Goal: Task Accomplishment & Management: Use online tool/utility

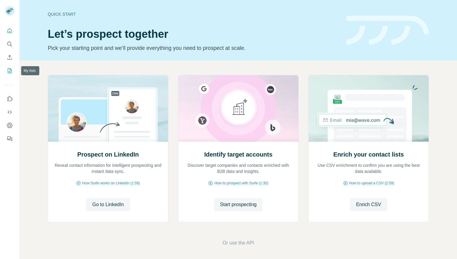
click at [9, 71] on icon "My lists" at bounding box center [10, 71] width 6 height 6
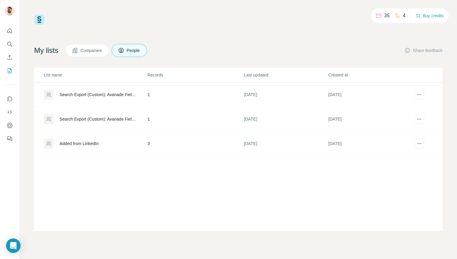
click at [86, 142] on div "Added from LinkedIn" at bounding box center [79, 143] width 39 height 6
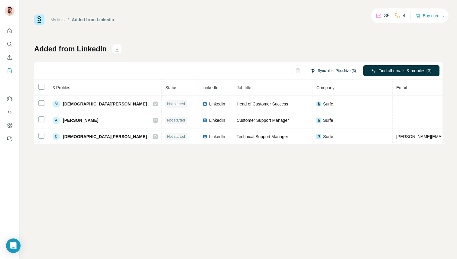
click at [327, 70] on button "Sync all to Pipedrive (3)" at bounding box center [333, 70] width 54 height 9
click at [308, 40] on div "My lists / Added from LinkedIn 35 4 Buy credits Added from LinkedIn Sync all to…" at bounding box center [238, 80] width 408 height 130
click at [333, 73] on button "Sync all to Pipedrive (3)" at bounding box center [333, 70] width 54 height 9
click at [327, 72] on button "Sync to Pipedrive (1)" at bounding box center [335, 70] width 49 height 9
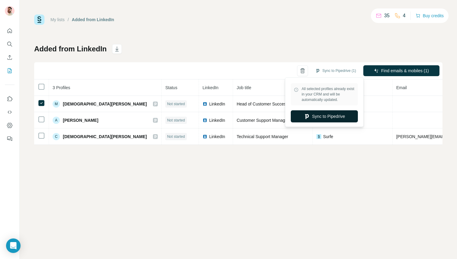
click at [328, 115] on button "Sync to Pipedrive" at bounding box center [324, 116] width 67 height 12
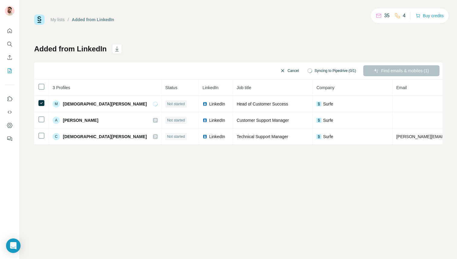
click at [282, 69] on button "Cancel" at bounding box center [289, 70] width 27 height 11
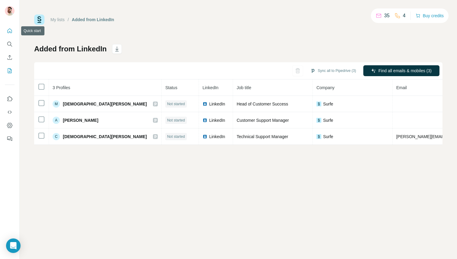
click at [11, 33] on icon "Quick start" at bounding box center [10, 31] width 6 height 6
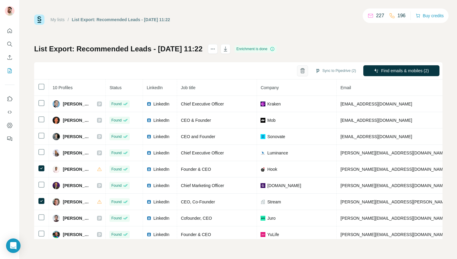
click at [301, 70] on icon "button" at bounding box center [302, 71] width 3 height 4
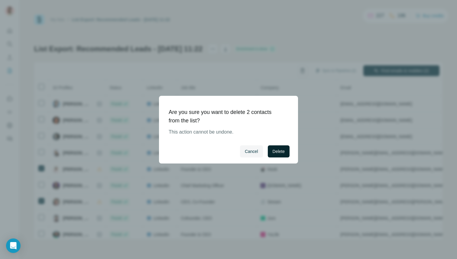
click at [273, 150] on span "Delete" at bounding box center [279, 151] width 12 height 6
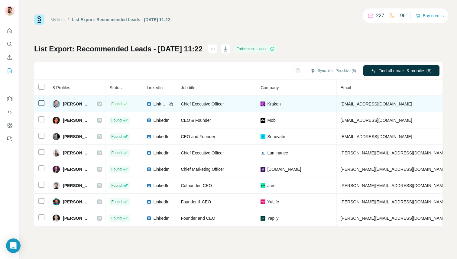
click at [166, 102] on span "LinkedIn" at bounding box center [159, 104] width 13 height 6
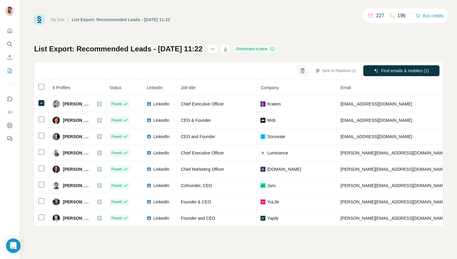
click at [301, 73] on icon "button" at bounding box center [302, 71] width 3 height 4
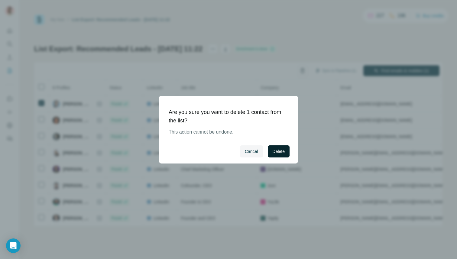
click at [280, 150] on span "Delete" at bounding box center [279, 151] width 12 height 6
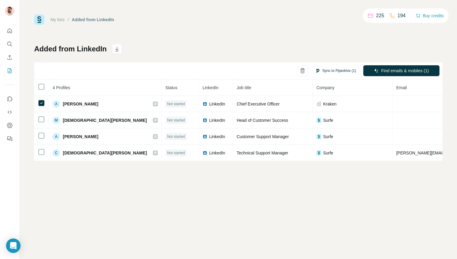
click at [333, 69] on button "Sync to Pipedrive (1)" at bounding box center [335, 70] width 49 height 9
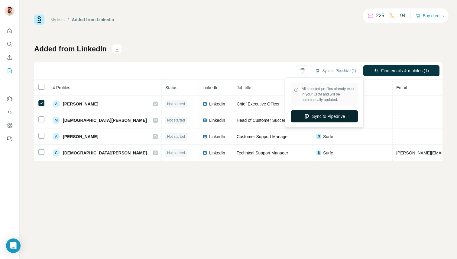
click at [322, 115] on button "Sync to Pipedrive" at bounding box center [324, 116] width 67 height 12
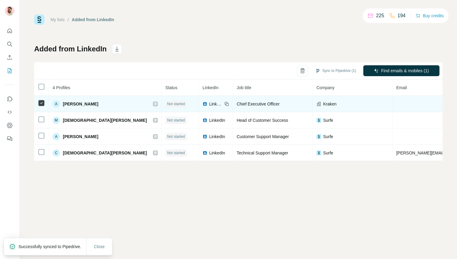
click at [153, 104] on icon at bounding box center [155, 104] width 4 height 5
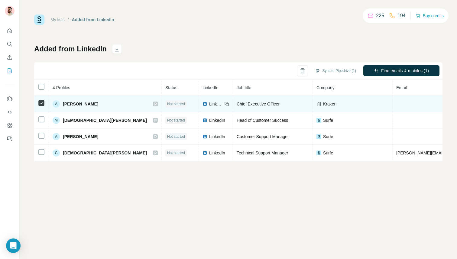
click at [209, 102] on span "LinkedIn" at bounding box center [215, 104] width 13 height 6
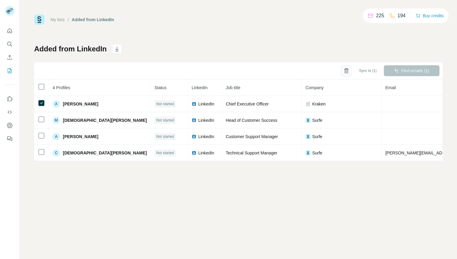
click at [355, 70] on button "Sync to (1)" at bounding box center [368, 70] width 26 height 9
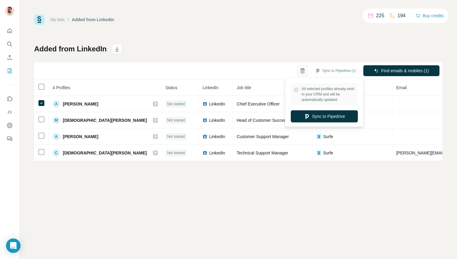
click at [302, 68] on icon "button" at bounding box center [302, 71] width 6 height 6
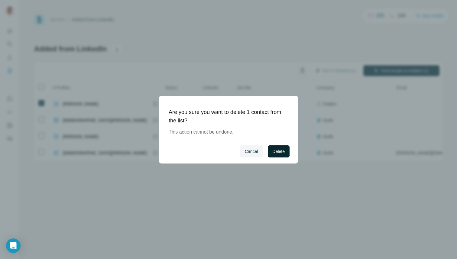
click at [280, 153] on span "Delete" at bounding box center [279, 151] width 12 height 6
